Goal: Task Accomplishment & Management: Manage account settings

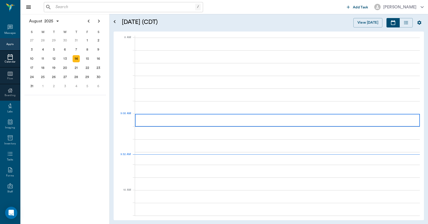
scroll to position [0, 0]
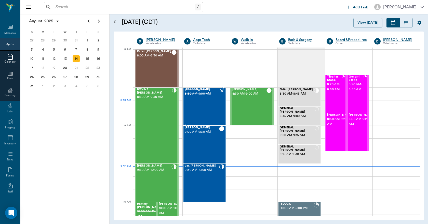
click at [212, 111] on div "[PERSON_NAME] 8:30 AM - 9:00 AM" at bounding box center [202, 106] width 34 height 37
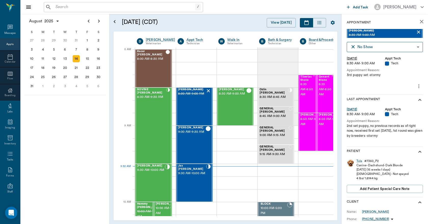
scroll to position [25, 0]
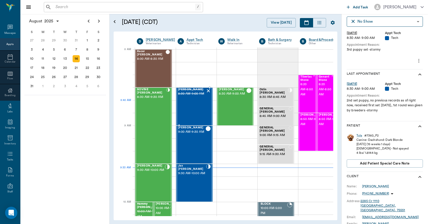
click at [190, 112] on div "[PERSON_NAME] 8:30 AM - 9:00 AM" at bounding box center [192, 106] width 28 height 37
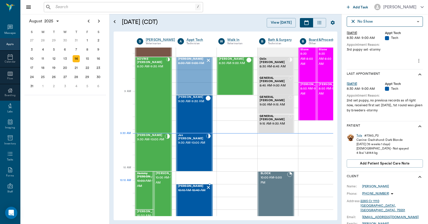
scroll to position [35, 0]
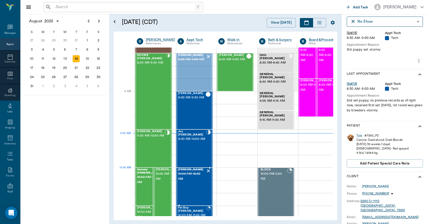
drag, startPoint x: 199, startPoint y: 110, endPoint x: 201, endPoint y: 188, distance: 78.2
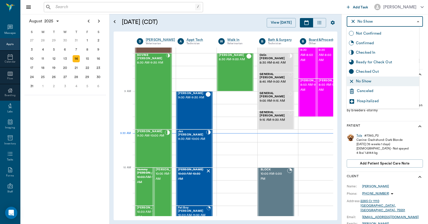
click at [416, 20] on body "/ ​ Add Task [PERSON_NAME] Nectar Messages Appts Calendar Flow Boarding Labs Im…" at bounding box center [214, 112] width 428 height 224
click at [376, 34] on div "Not Confirmed" at bounding box center [386, 34] width 61 height 6
type input "NOT_CONFIRMED"
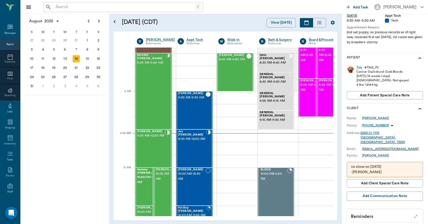
scroll to position [102, 0]
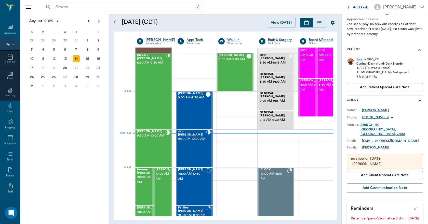
click at [387, 162] on p "-[PERSON_NAME]" at bounding box center [384, 164] width 67 height 5
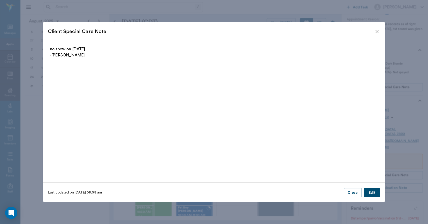
click at [374, 191] on button "Edit" at bounding box center [372, 192] width 16 height 9
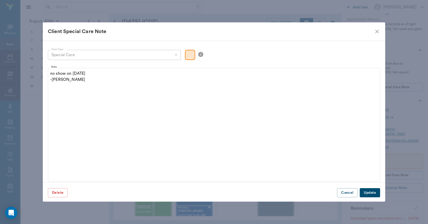
drag, startPoint x: 75, startPoint y: 83, endPoint x: 40, endPoint y: 80, distance: 35.1
click at [39, 83] on div "Client Special Care Note Note Type Special Care special_care Note Type Note no …" at bounding box center [214, 112] width 428 height 224
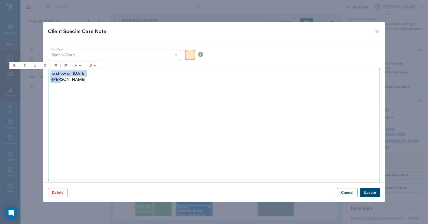
drag, startPoint x: 62, startPoint y: 82, endPoint x: 49, endPoint y: 74, distance: 15.6
click at [49, 74] on fieldset "Note no show on [DATE] -[PERSON_NAME]" at bounding box center [214, 124] width 332 height 116
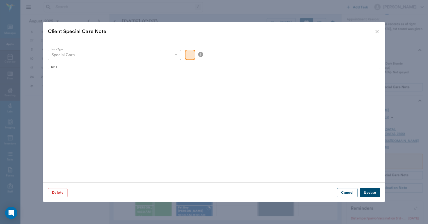
click at [375, 193] on button "Update" at bounding box center [370, 192] width 20 height 9
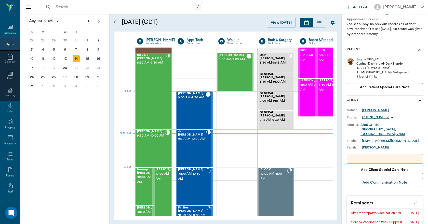
click at [92, 173] on div "[DATE] S M T W T F S 29 [DATE] 1 2 3 4 5 6 7 8 9 10 11 12 13 14 15 16 17 18 19 …" at bounding box center [64, 119] width 89 height 210
